Goal: Navigation & Orientation: Find specific page/section

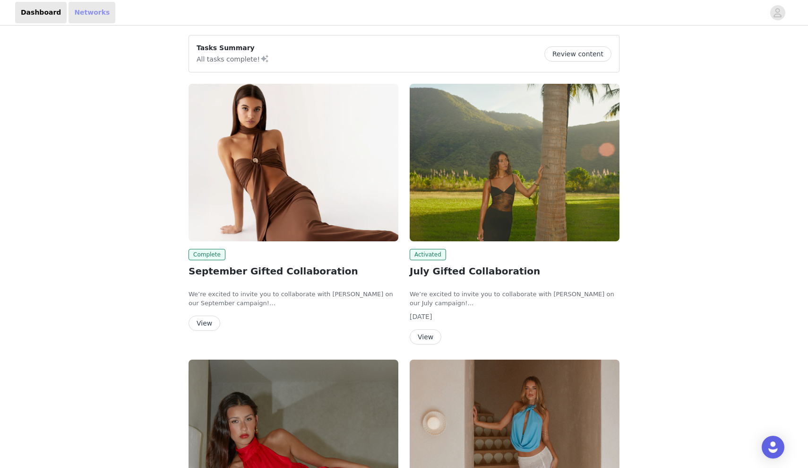
click at [83, 14] on link "Networks" at bounding box center [92, 12] width 47 height 21
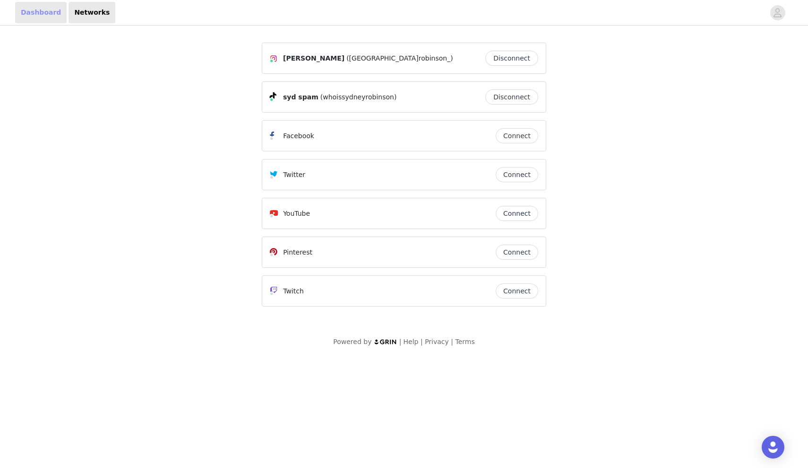
click at [45, 15] on link "Dashboard" at bounding box center [41, 12] width 52 height 21
